Goal: Navigation & Orientation: Find specific page/section

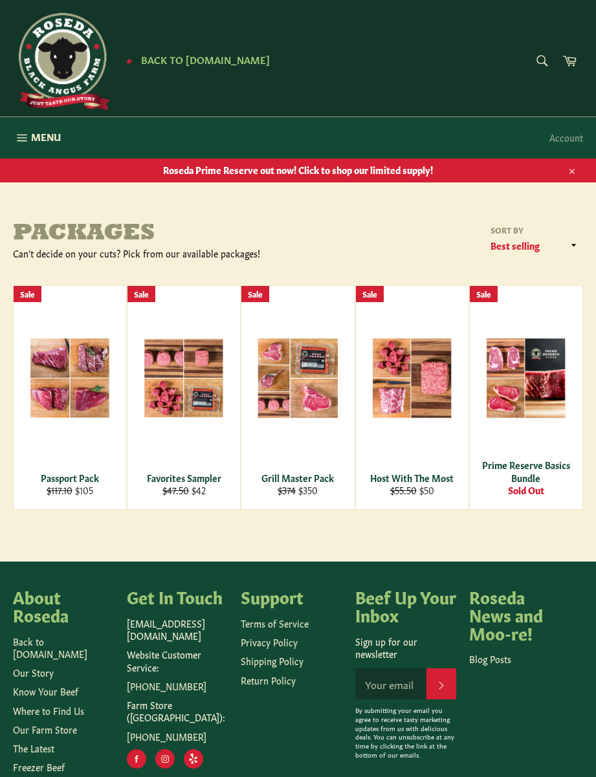
click at [25, 137] on icon "button" at bounding box center [22, 137] width 10 height 7
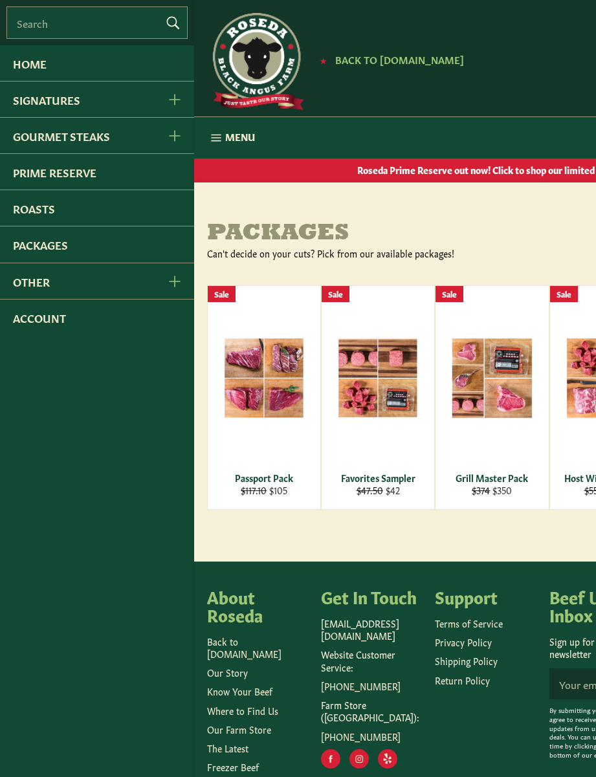
click at [28, 72] on link "Home" at bounding box center [97, 63] width 194 height 36
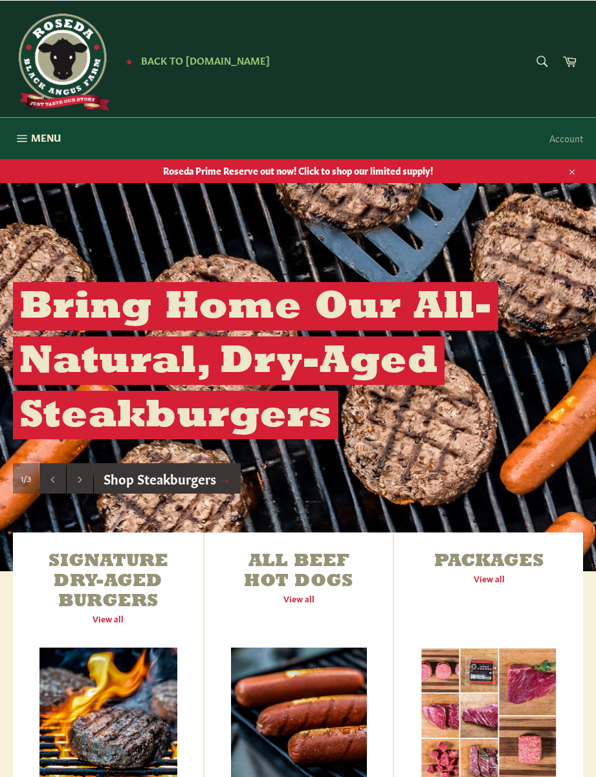
click at [28, 139] on icon "button" at bounding box center [22, 138] width 14 height 14
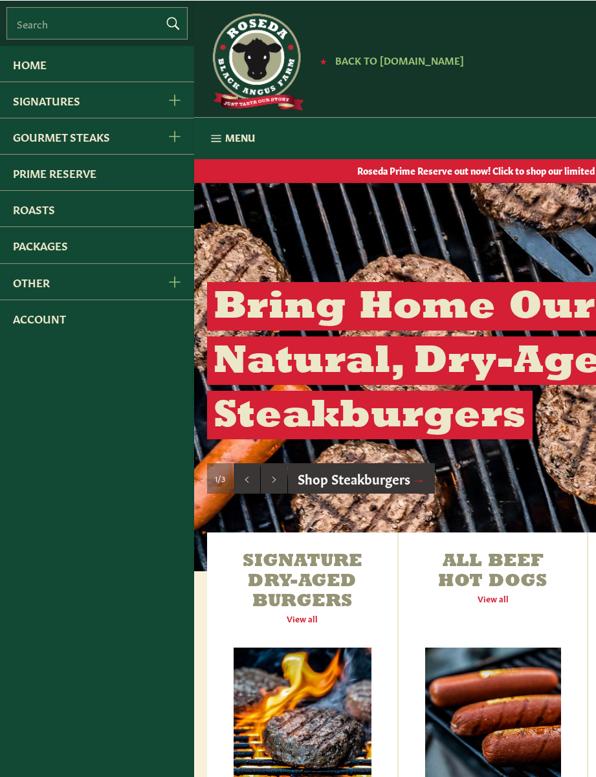
click at [58, 250] on link "Packages" at bounding box center [97, 245] width 194 height 36
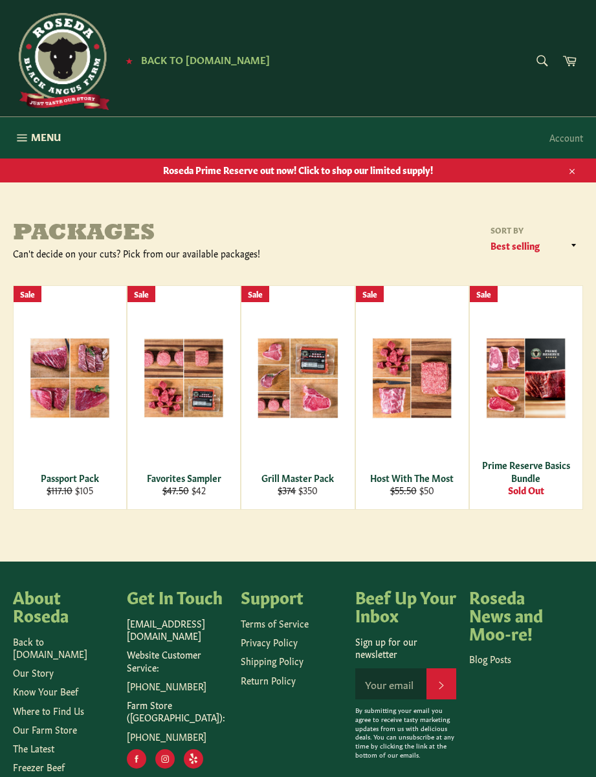
click at [24, 131] on icon "button" at bounding box center [22, 138] width 14 height 14
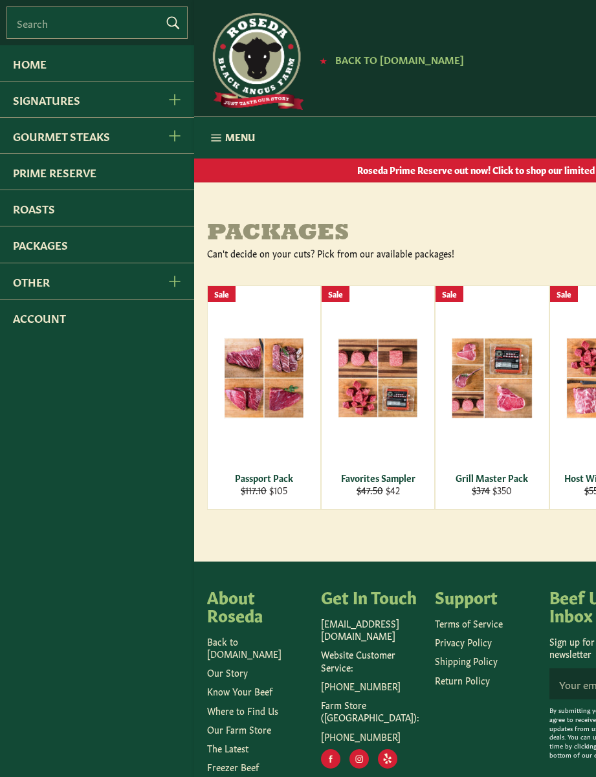
click at [29, 247] on link "Packages" at bounding box center [97, 245] width 194 height 36
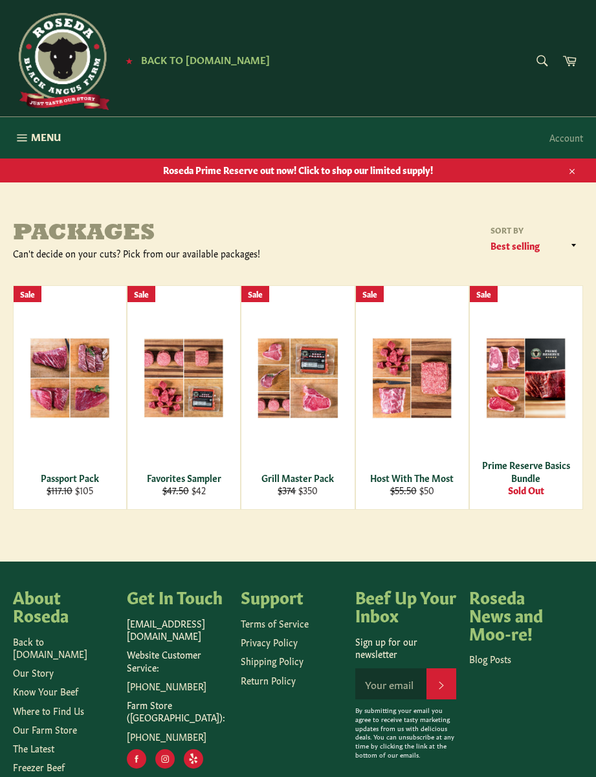
click at [31, 141] on span "Menu" at bounding box center [46, 137] width 30 height 14
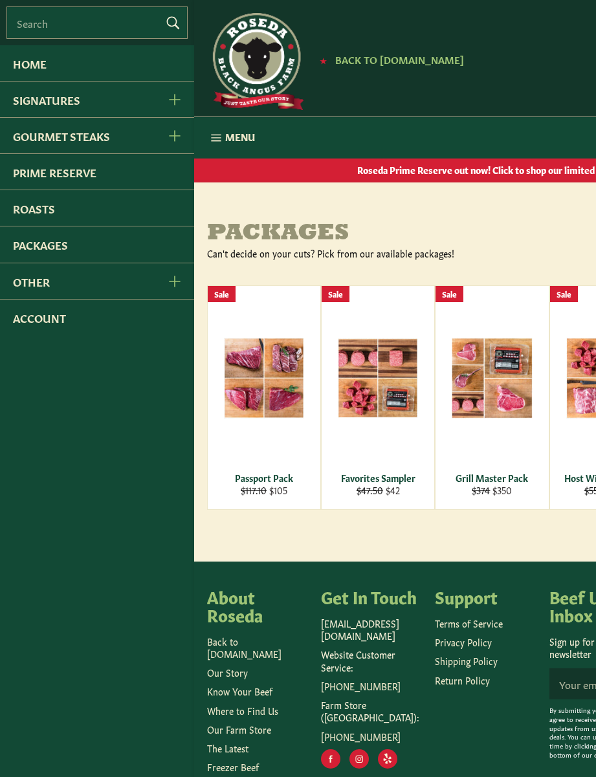
click at [37, 285] on link "Other" at bounding box center [76, 281] width 153 height 36
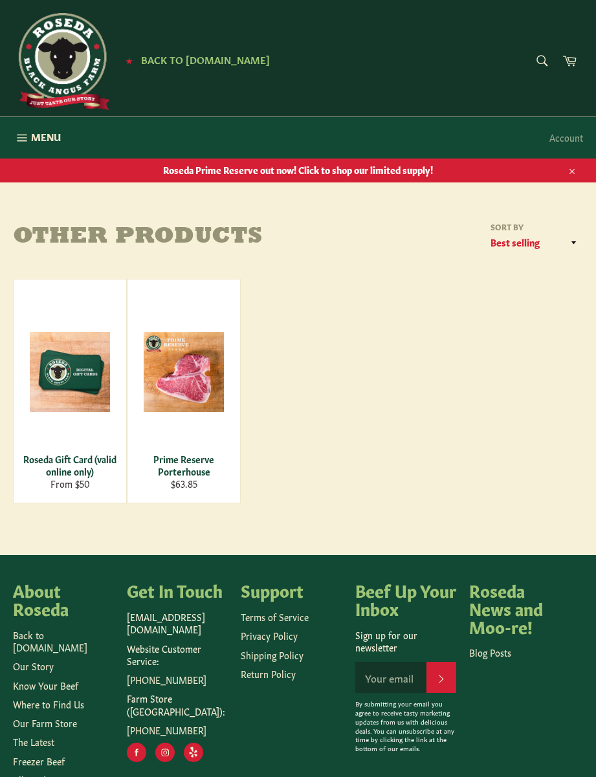
click at [25, 141] on icon "button" at bounding box center [22, 138] width 14 height 14
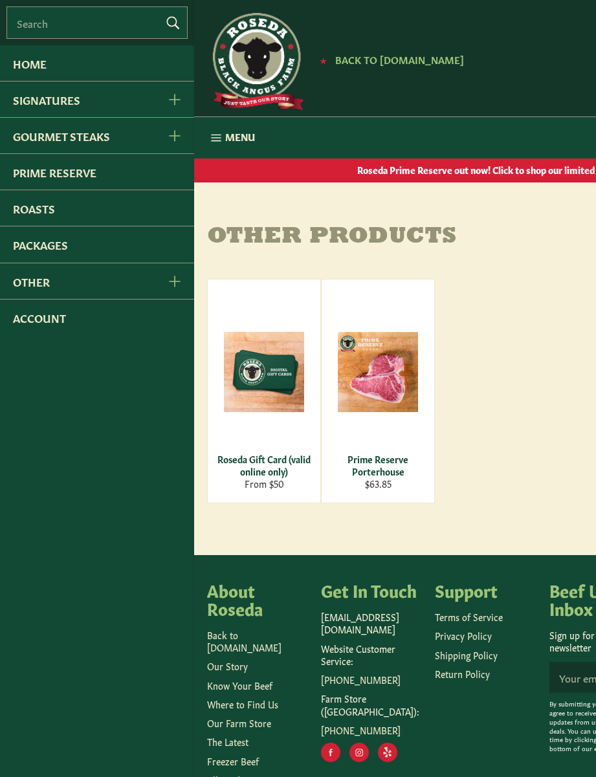
click at [47, 69] on link "Home" at bounding box center [97, 63] width 194 height 36
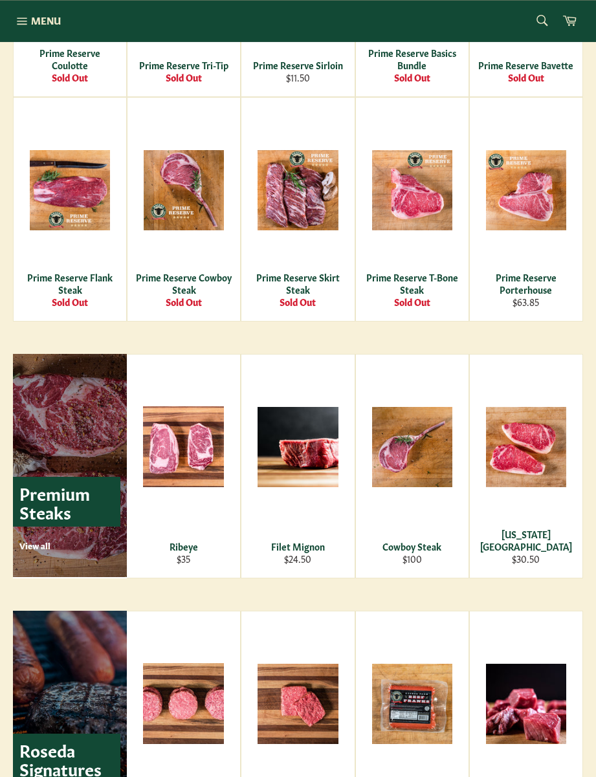
scroll to position [1529, 0]
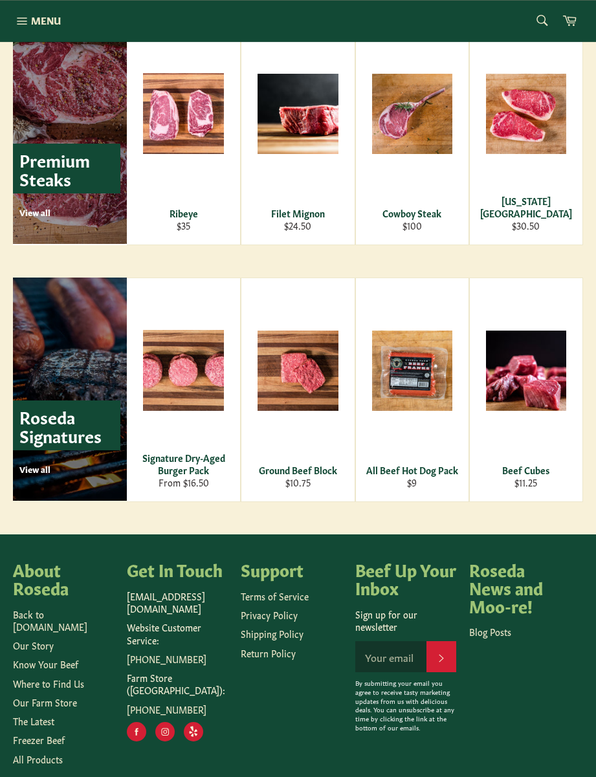
click at [44, 733] on link "Freezer Beef" at bounding box center [39, 739] width 52 height 13
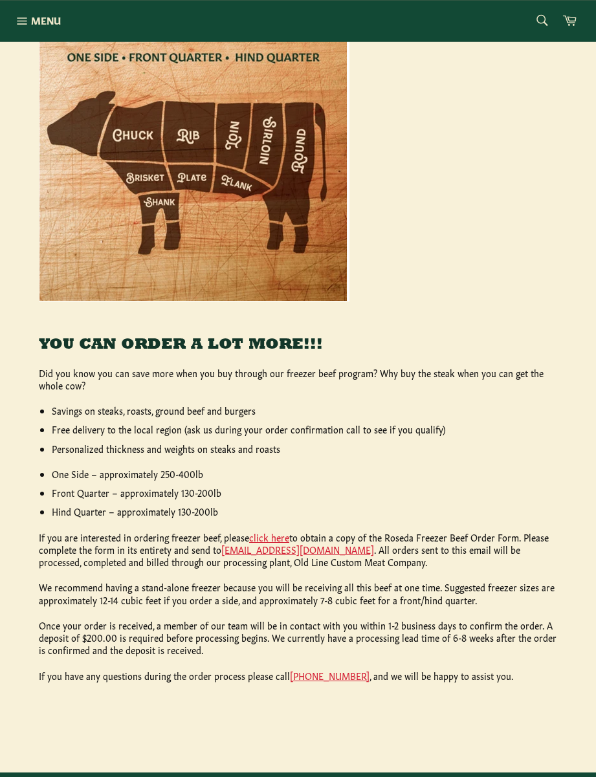
scroll to position [298, 0]
click at [260, 532] on link "click here" at bounding box center [269, 537] width 40 height 13
